Goal: Information Seeking & Learning: Learn about a topic

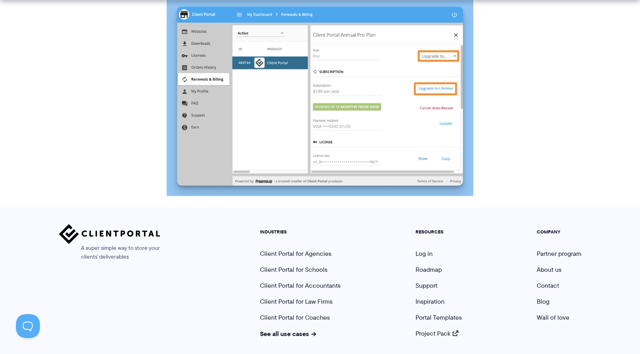
scroll to position [771, 0]
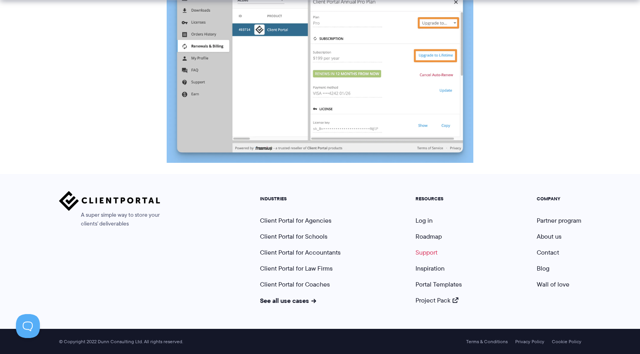
click at [431, 252] on link "Support" at bounding box center [427, 252] width 22 height 9
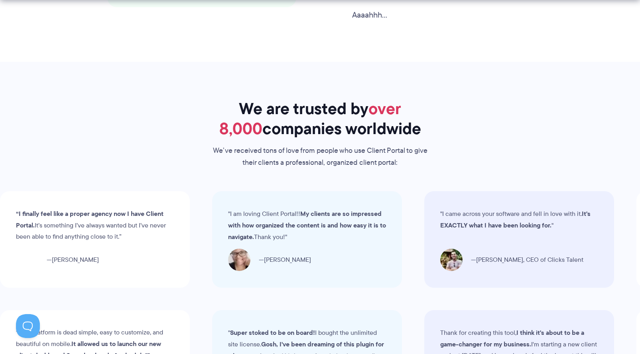
scroll to position [2267, 0]
